Goal: Information Seeking & Learning: Learn about a topic

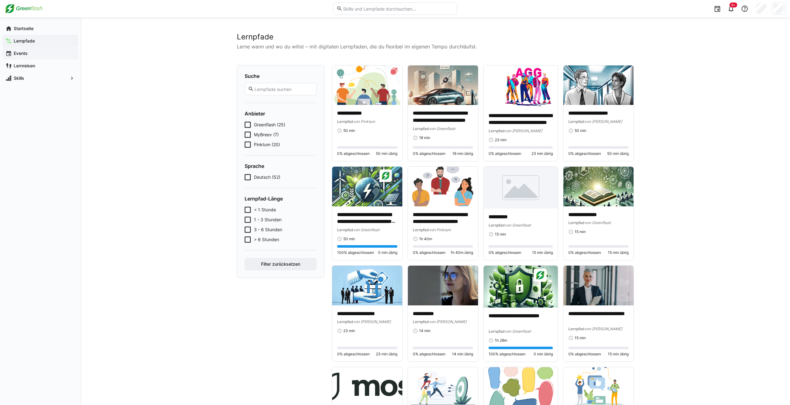
click at [0, 0] on app-navigation-label "Events" at bounding box center [0, 0] width 0 height 0
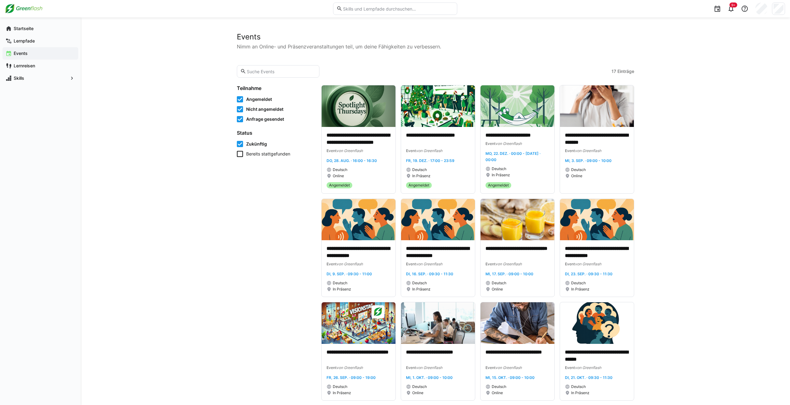
click at [239, 154] on icon at bounding box center [240, 154] width 6 height 6
click at [237, 153] on icon at bounding box center [240, 154] width 6 height 6
click at [20, 25] on div "Startseite" at bounding box center [40, 28] width 76 height 12
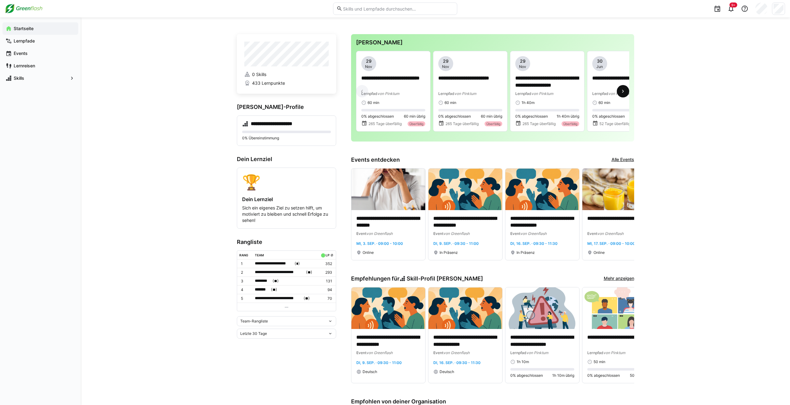
click at [626, 89] on span at bounding box center [622, 91] width 12 height 12
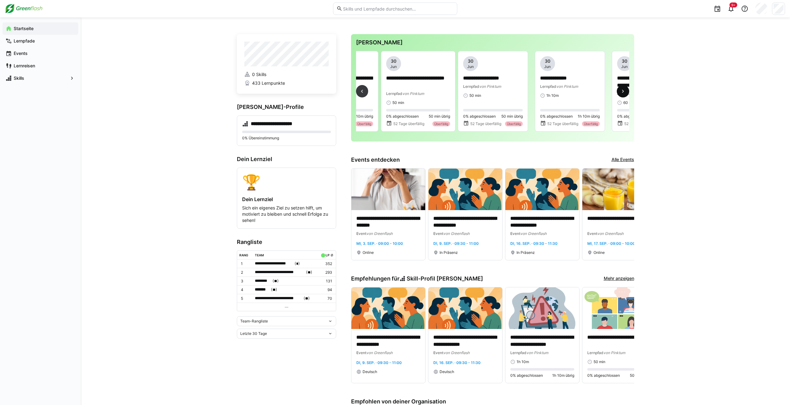
scroll to position [0, 462]
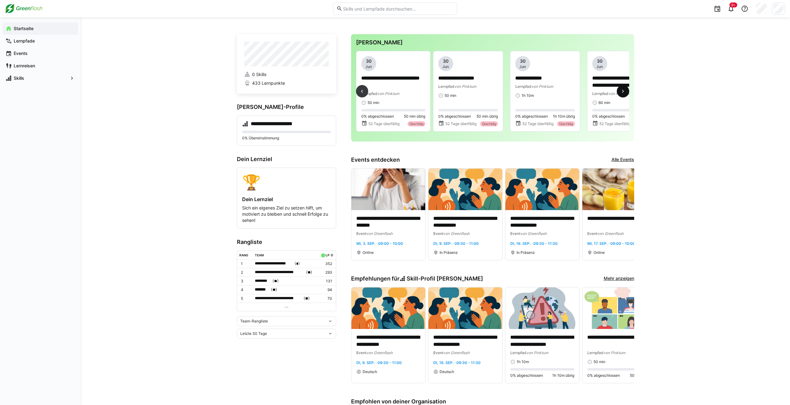
click at [626, 89] on span at bounding box center [622, 91] width 12 height 12
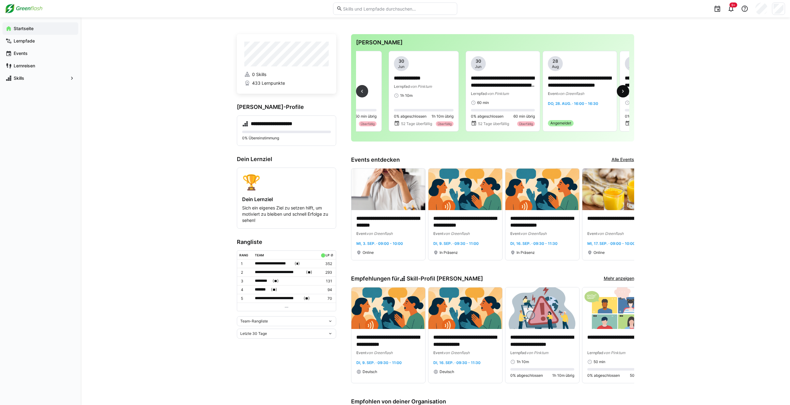
scroll to position [0, 692]
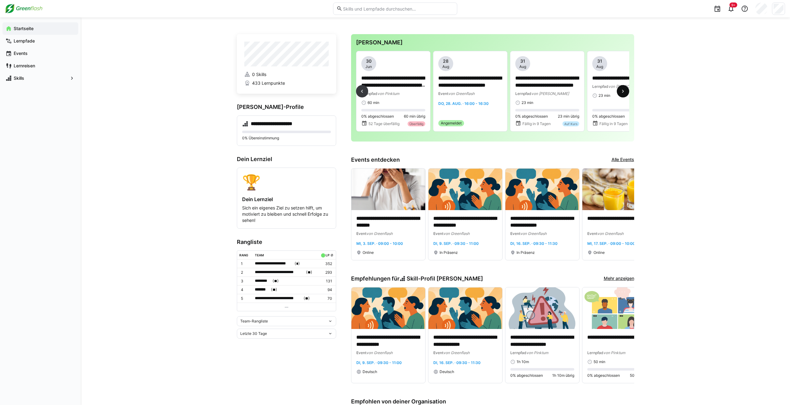
click at [626, 89] on span at bounding box center [622, 91] width 12 height 12
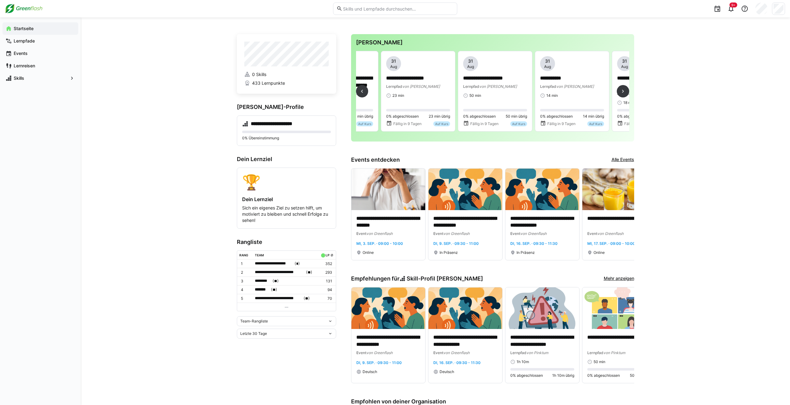
scroll to position [0, 923]
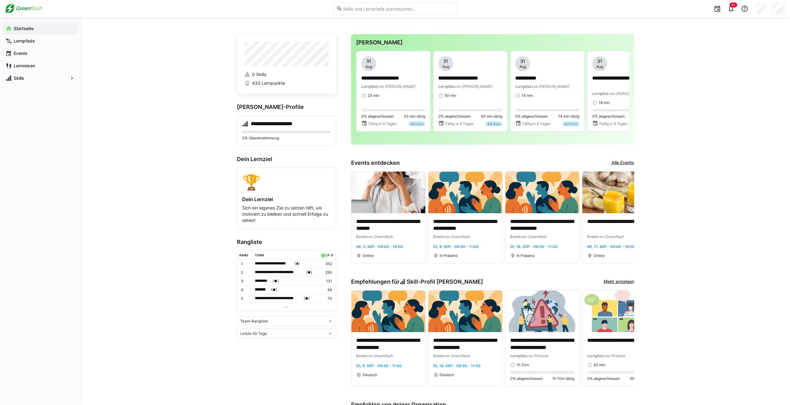
click at [8, 112] on div "Startseite Lernpfade Events Lernreisen Skills" at bounding box center [40, 210] width 81 height 387
click at [0, 0] on app-navigation-label "Lernpfade" at bounding box center [0, 0] width 0 height 0
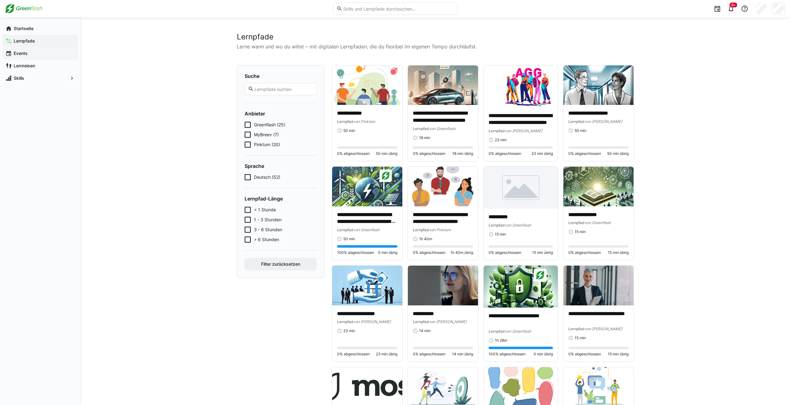
click at [0, 0] on app-navigation-label "Events" at bounding box center [0, 0] width 0 height 0
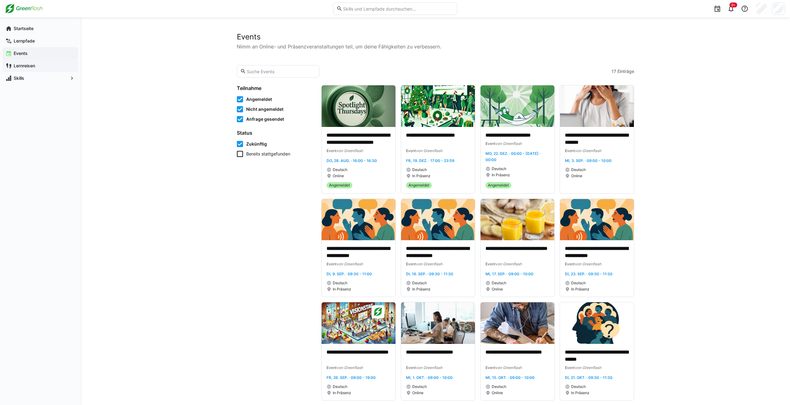
click at [0, 0] on app-navigation-label "Lernreisen" at bounding box center [0, 0] width 0 height 0
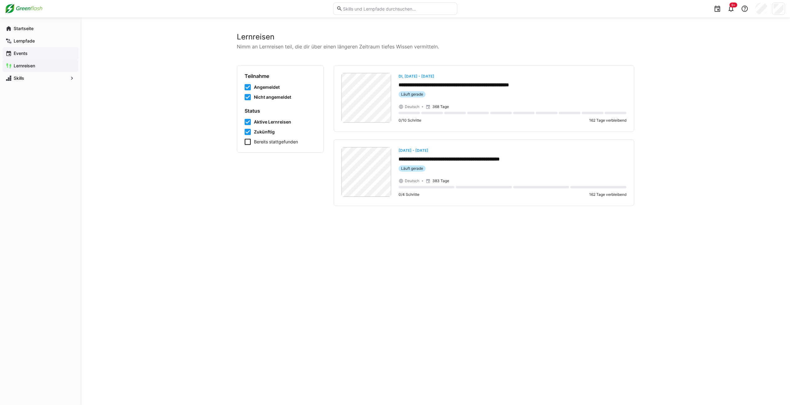
click at [28, 51] on span "Events" at bounding box center [44, 53] width 62 height 6
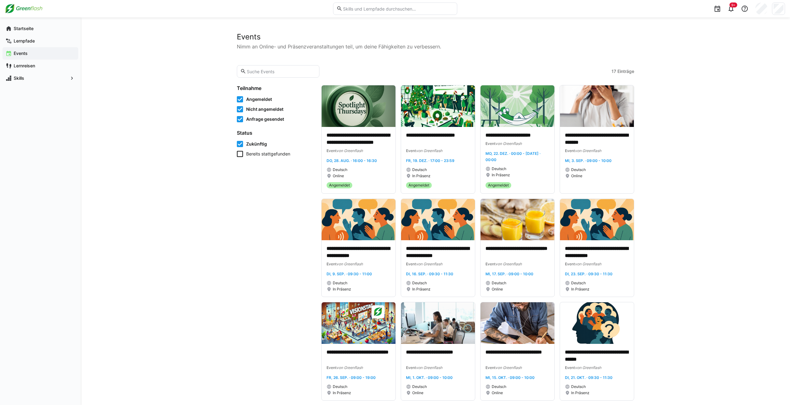
click at [279, 72] on input "text" at bounding box center [281, 72] width 70 height 6
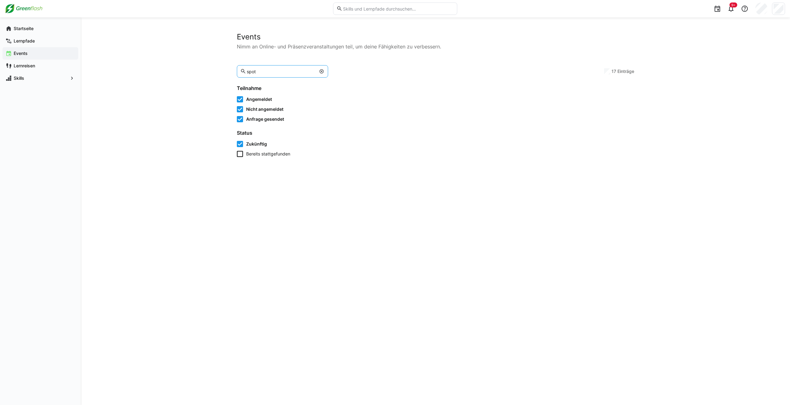
type input "spot"
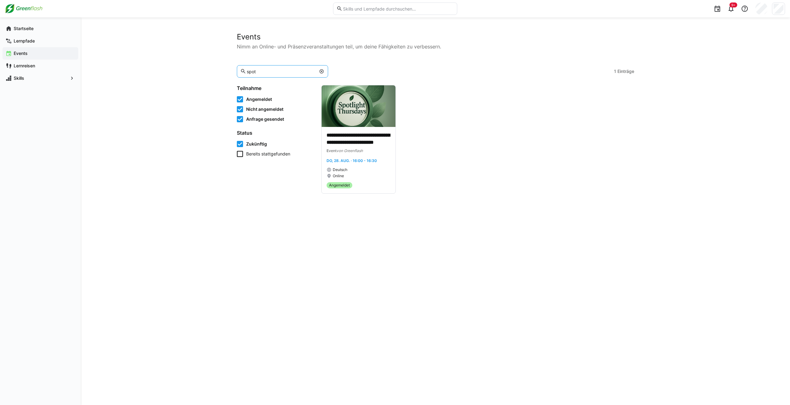
click at [237, 154] on icon at bounding box center [240, 154] width 6 height 6
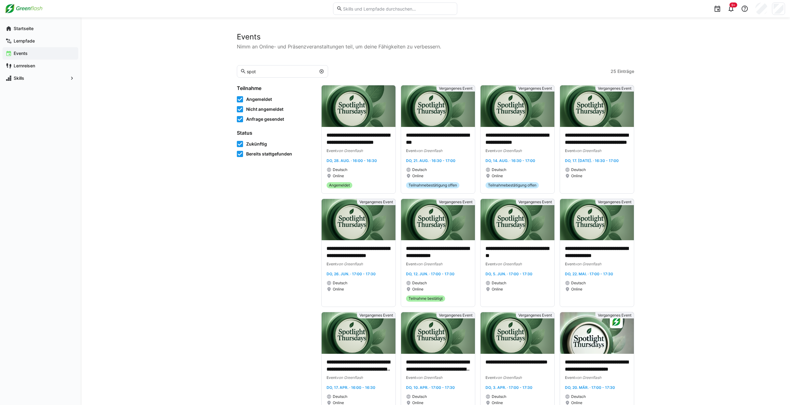
click at [264, 73] on input "spot" at bounding box center [281, 72] width 70 height 6
click at [438, 108] on img at bounding box center [438, 106] width 74 height 42
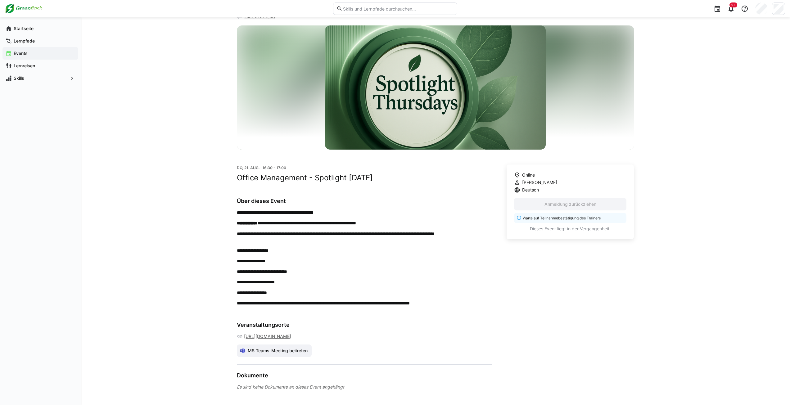
scroll to position [37, 0]
click at [274, 333] on link "[URL][DOMAIN_NAME]" at bounding box center [267, 336] width 47 height 6
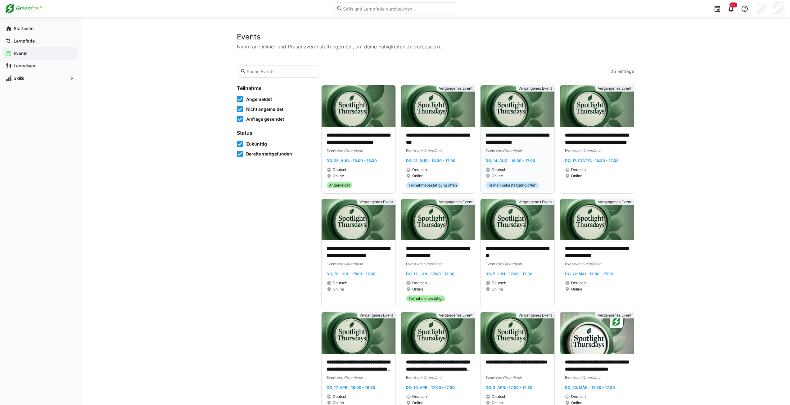
click at [490, 112] on img at bounding box center [517, 106] width 74 height 42
click at [584, 115] on img at bounding box center [597, 106] width 74 height 42
click at [441, 113] on img at bounding box center [438, 106] width 74 height 42
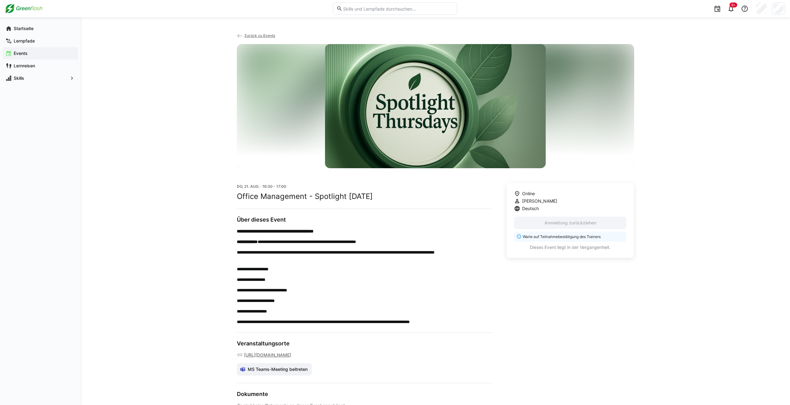
click at [291, 357] on link "[URL][DOMAIN_NAME]" at bounding box center [267, 355] width 47 height 6
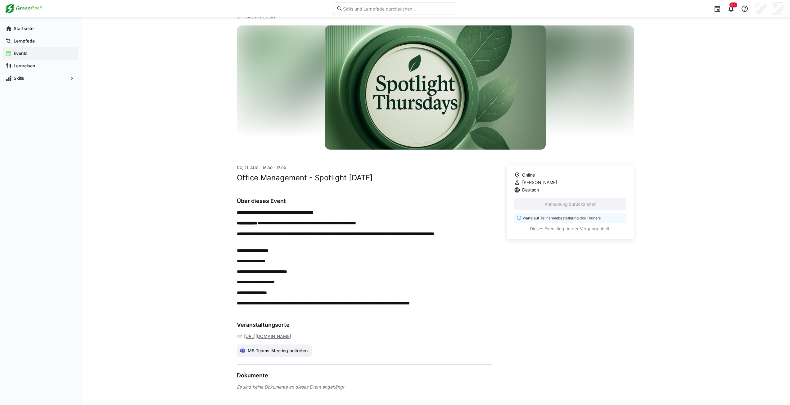
scroll to position [37, 0]
drag, startPoint x: 280, startPoint y: 201, endPoint x: 388, endPoint y: 202, distance: 108.6
click at [386, 209] on p "**********" at bounding box center [364, 257] width 255 height 97
click at [352, 230] on p "**********" at bounding box center [364, 236] width 255 height 12
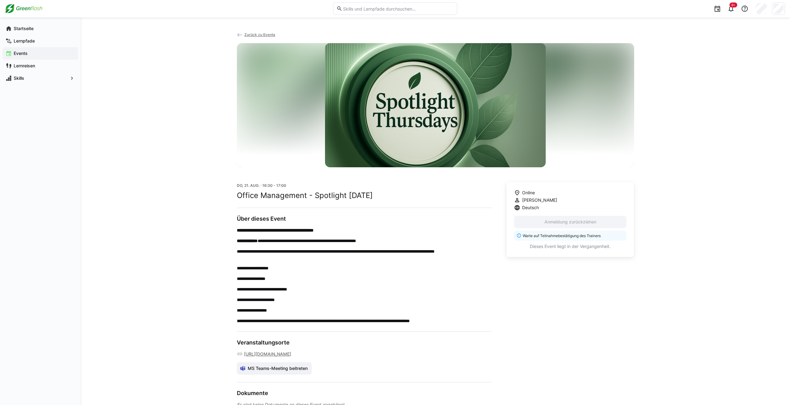
scroll to position [0, 0]
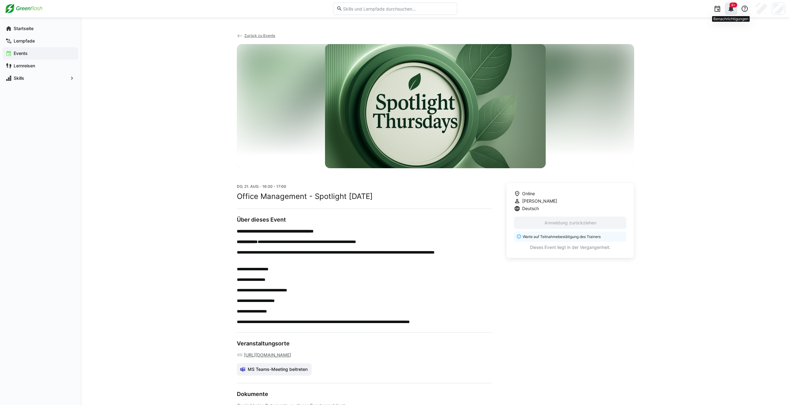
click at [727, 10] on eds-icon at bounding box center [730, 8] width 7 height 7
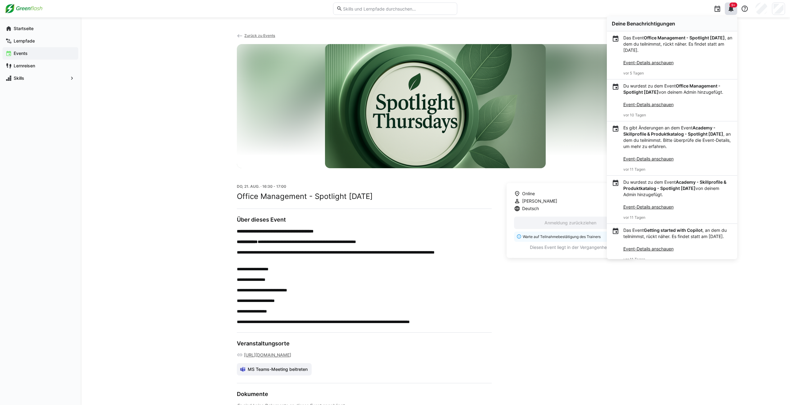
click at [649, 62] on link "Event-Details anschauen" at bounding box center [648, 62] width 50 height 5
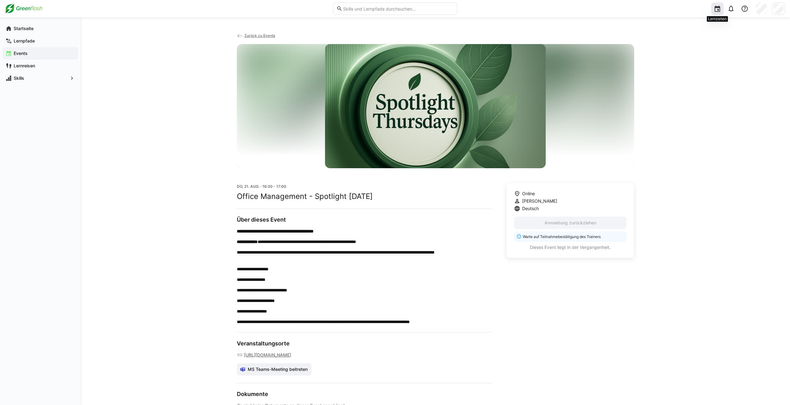
click at [713, 10] on div at bounding box center [717, 8] width 12 height 12
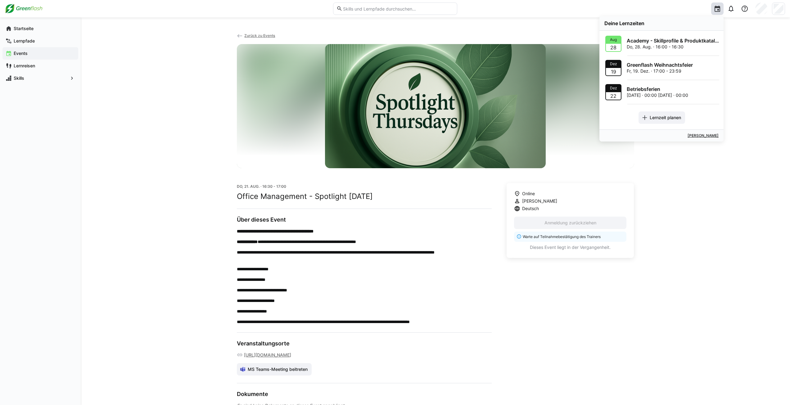
click at [729, 108] on div "**********" at bounding box center [435, 220] width 709 height 406
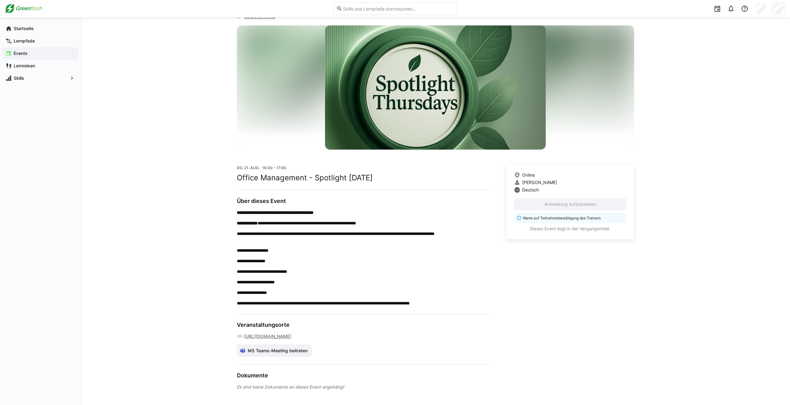
scroll to position [37, 0]
drag, startPoint x: 610, startPoint y: 199, endPoint x: 616, endPoint y: 200, distance: 5.9
click at [616, 215] on p "Warte auf Teilnahmebestätigung des Trainers" at bounding box center [572, 217] width 100 height 5
click at [638, 203] on div "**********" at bounding box center [435, 202] width 709 height 406
click at [0, 0] on app-navigation-label "Lernpfade" at bounding box center [0, 0] width 0 height 0
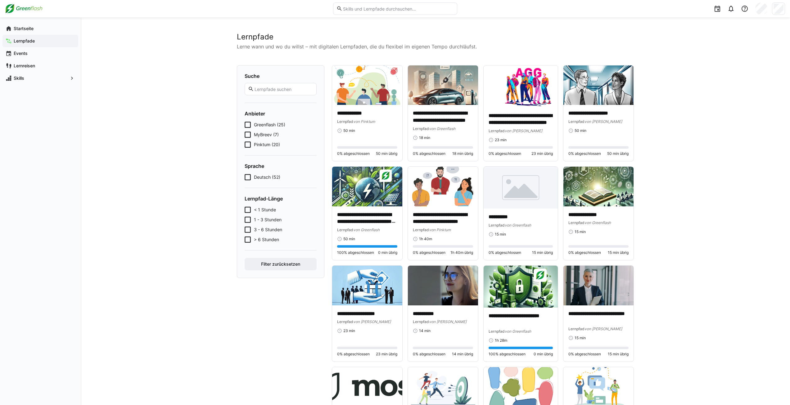
click at [247, 134] on icon at bounding box center [247, 135] width 6 height 6
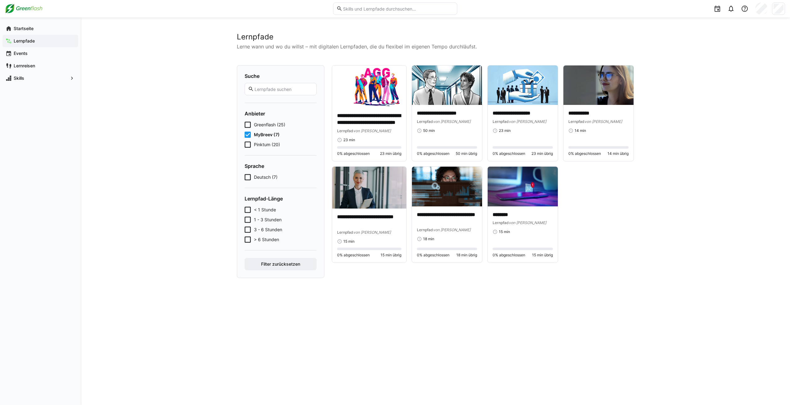
click at [247, 133] on icon at bounding box center [247, 135] width 6 height 6
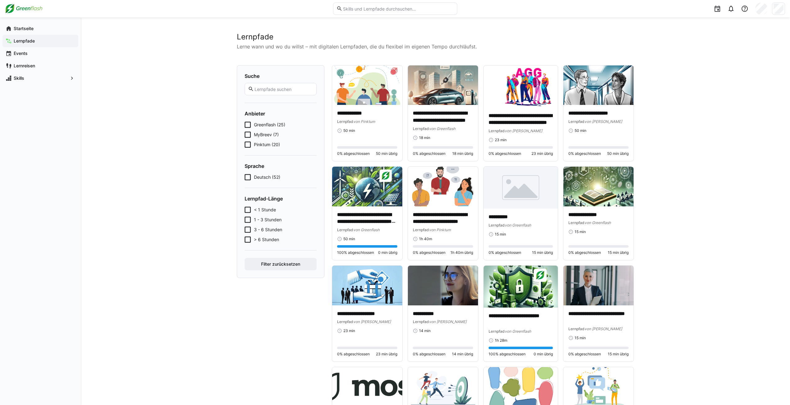
click at [248, 143] on icon at bounding box center [247, 144] width 6 height 6
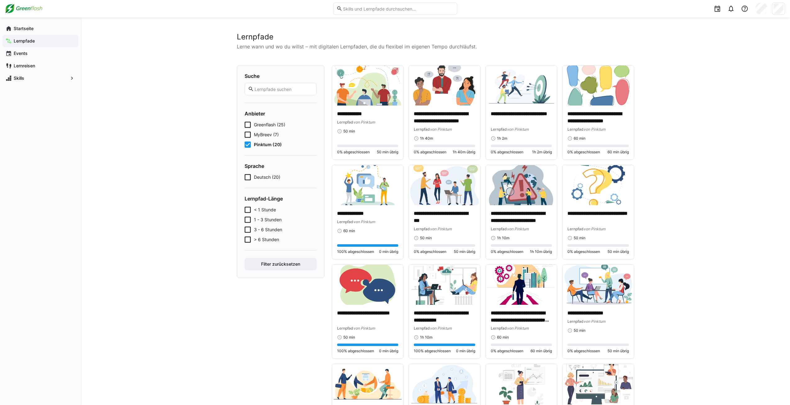
click at [248, 143] on icon at bounding box center [247, 144] width 6 height 6
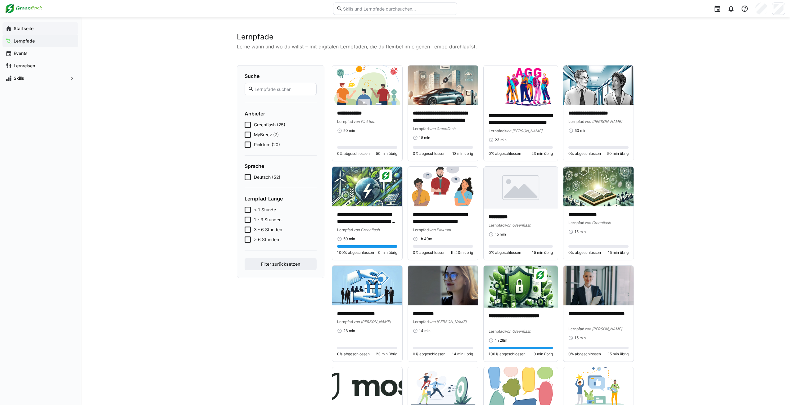
click at [0, 0] on app-navigation-label "Startseite" at bounding box center [0, 0] width 0 height 0
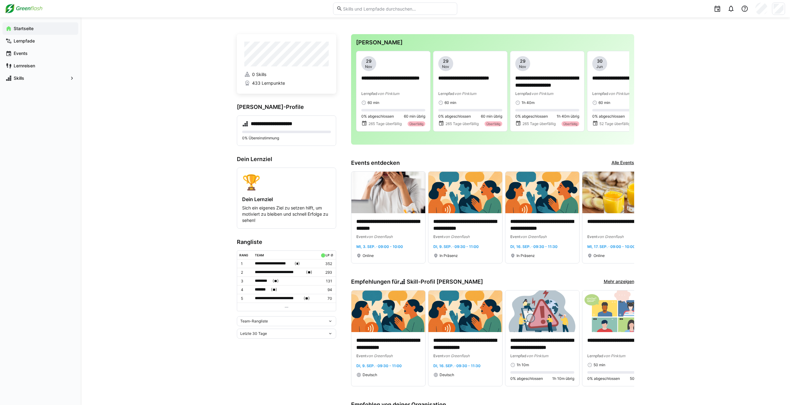
click at [273, 322] on div "Team-Rangliste" at bounding box center [283, 321] width 87 height 4
click at [246, 343] on div "Individuelle Rangliste" at bounding box center [286, 344] width 92 height 5
click at [276, 318] on div "Individuelle Rangliste" at bounding box center [286, 319] width 99 height 10
click at [266, 332] on div "Team-Rangliste" at bounding box center [286, 333] width 92 height 5
click at [288, 333] on div "Letzte 30 Tage" at bounding box center [283, 333] width 87 height 4
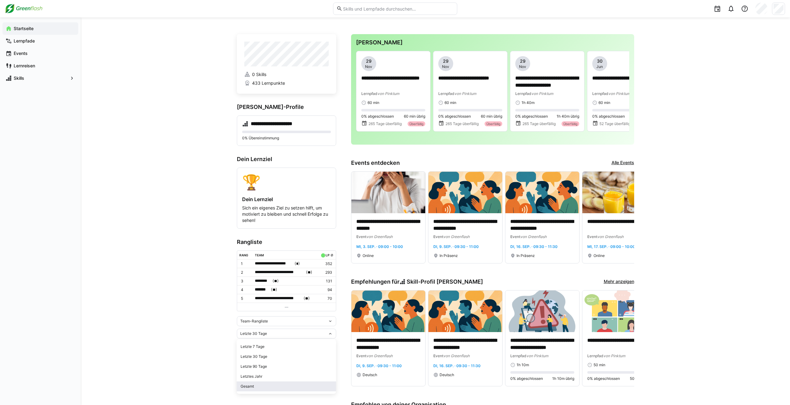
click at [250, 386] on div "Gesamt" at bounding box center [286, 386] width 92 height 5
click at [271, 321] on div "Team-Rangliste" at bounding box center [283, 321] width 87 height 4
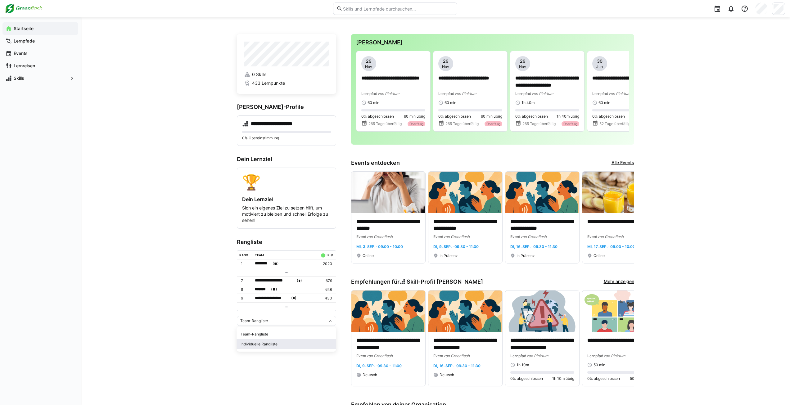
click at [262, 342] on div "Individuelle Rangliste" at bounding box center [286, 344] width 92 height 5
click at [288, 319] on div "Individuelle Rangliste" at bounding box center [283, 319] width 87 height 4
click at [271, 332] on div "Team-Rangliste" at bounding box center [286, 333] width 92 height 5
click at [289, 335] on div "Gesamt" at bounding box center [283, 333] width 87 height 4
click at [275, 357] on div "Letzte 30 Tage" at bounding box center [286, 356] width 92 height 5
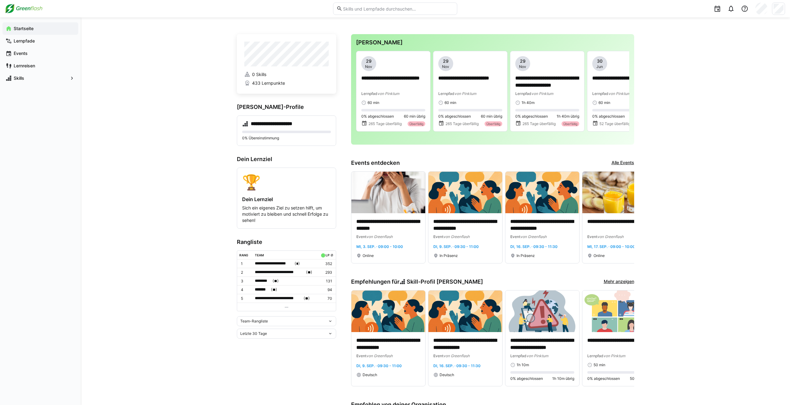
click at [138, 276] on div "**********" at bounding box center [435, 335] width 709 height 637
click at [0, 0] on app-navigation-label "Startseite" at bounding box center [0, 0] width 0 height 0
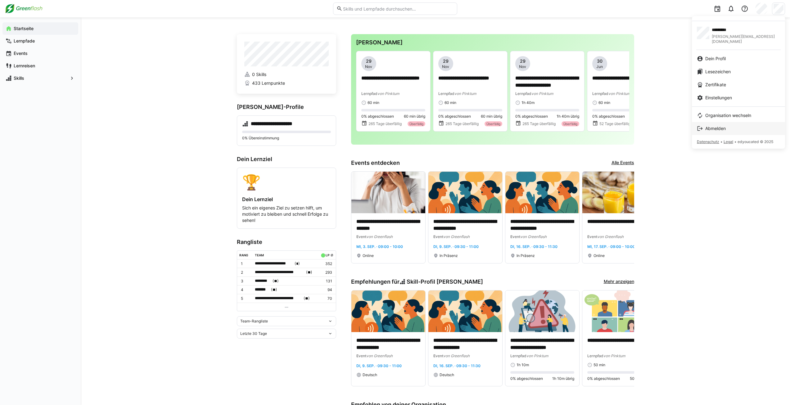
click at [719, 125] on span "Abmelden" at bounding box center [715, 128] width 20 height 6
